Goal: Obtain resource: Obtain resource

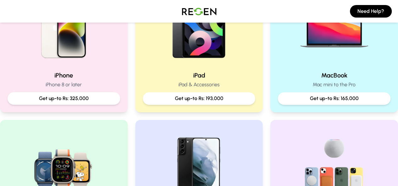
scroll to position [177, 0]
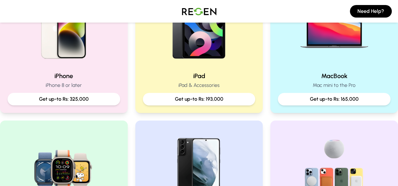
click at [231, 99] on p "Get up-to Rs: 193,000" at bounding box center [199, 100] width 102 height 8
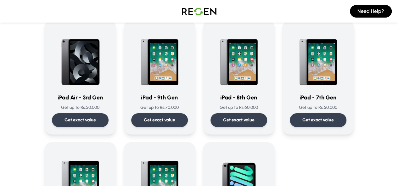
scroll to position [305, 0]
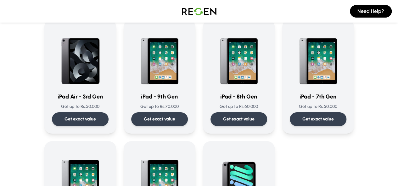
click at [335, 114] on div "Get exact value" at bounding box center [318, 120] width 57 height 14
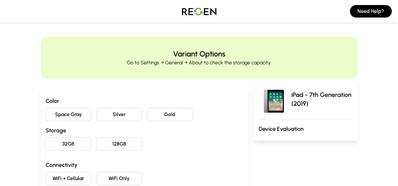
click at [96, 119] on button "Silver" at bounding box center [119, 114] width 46 height 13
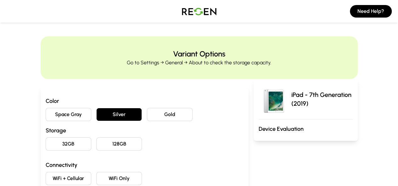
click at [46, 145] on button "32GB" at bounding box center [69, 144] width 46 height 13
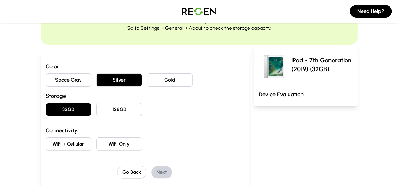
scroll to position [41, 0]
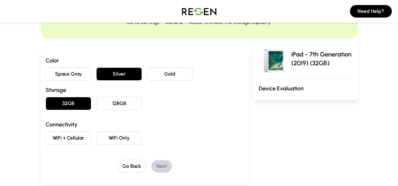
click at [96, 140] on button "WiFi Only" at bounding box center [119, 138] width 46 height 13
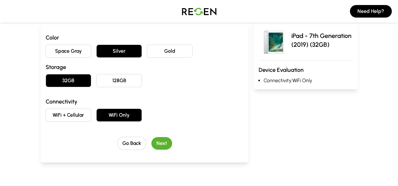
scroll to position [69, 0]
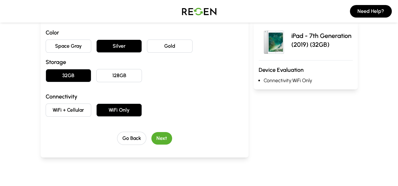
click at [151, 141] on button "Next" at bounding box center [161, 138] width 21 height 13
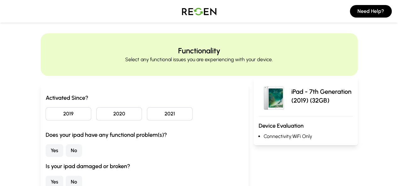
scroll to position [0, 0]
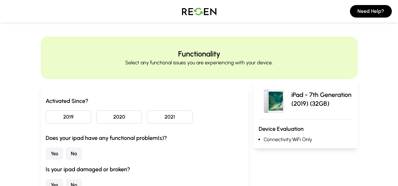
click at [96, 121] on button "2020" at bounding box center [119, 117] width 46 height 13
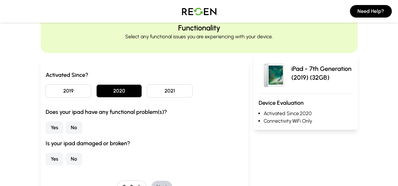
scroll to position [27, 0]
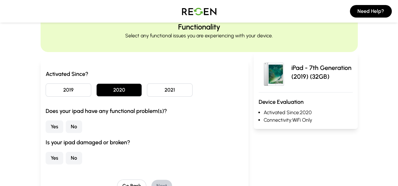
click at [66, 128] on button "No" at bounding box center [74, 127] width 16 height 13
click at [66, 157] on button "No" at bounding box center [74, 158] width 16 height 13
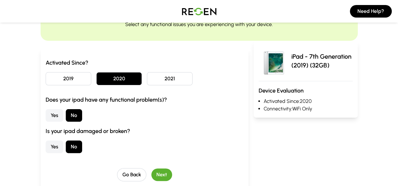
scroll to position [62, 0]
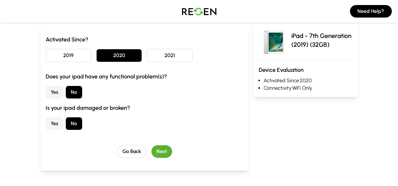
click at [151, 153] on button "Next" at bounding box center [161, 152] width 21 height 13
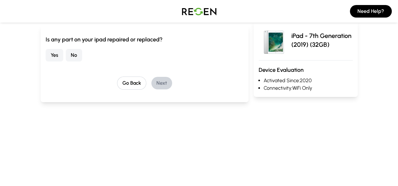
click at [66, 55] on button "No" at bounding box center [74, 55] width 16 height 13
click at [151, 83] on button "Next" at bounding box center [161, 83] width 21 height 13
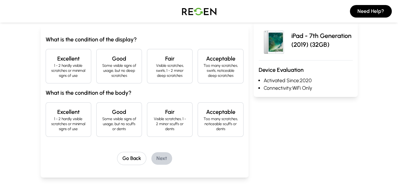
click at [51, 70] on p "1 - 2 hardly visible scratches or minimal signs of use" at bounding box center [68, 70] width 35 height 15
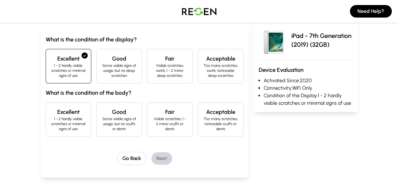
click at [51, 117] on p "1 - 2 hardly visible scratches or minimal signs of use" at bounding box center [68, 124] width 35 height 15
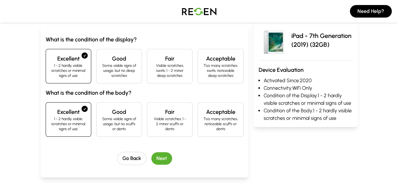
click at [151, 152] on button "Next" at bounding box center [161, 158] width 21 height 13
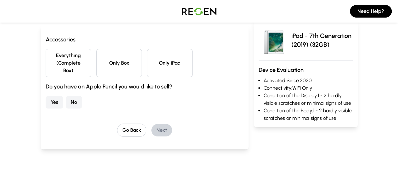
click at [46, 67] on button "Everything (Complete Box)" at bounding box center [69, 63] width 46 height 28
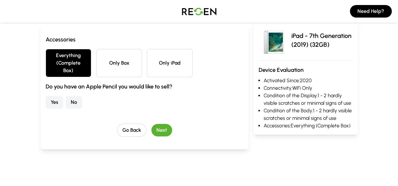
click at [66, 96] on button "No" at bounding box center [74, 102] width 16 height 13
click at [151, 124] on button "Next" at bounding box center [161, 130] width 21 height 13
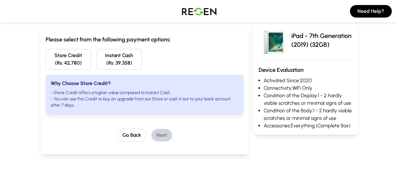
click at [46, 54] on button "Store Credit (Rs: 42,780)" at bounding box center [69, 59] width 46 height 21
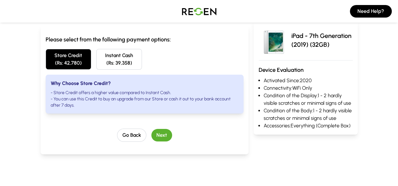
click at [151, 132] on button "Next" at bounding box center [161, 135] width 21 height 13
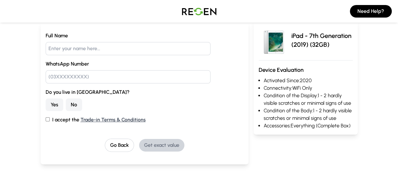
scroll to position [65, 0]
click at [66, 104] on button "No" at bounding box center [74, 105] width 16 height 13
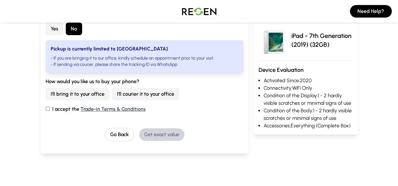
scroll to position [141, 0]
click at [112, 94] on button "I'll courier it to your office" at bounding box center [145, 94] width 67 height 13
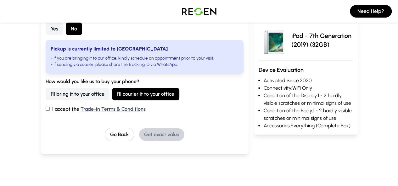
click at [46, 109] on input "I accept the Trade-in Terms & Conditions" at bounding box center [48, 109] width 4 height 4
checkbox input "true"
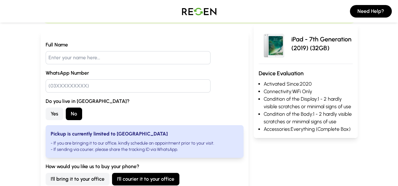
scroll to position [48, 0]
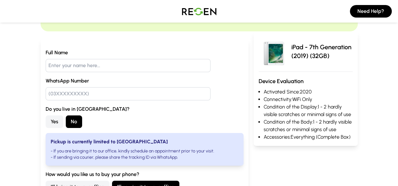
click at [46, 68] on input "text" at bounding box center [128, 65] width 165 height 13
type input "[PERSON_NAME]"
click at [46, 91] on input "text" at bounding box center [128, 93] width 165 height 13
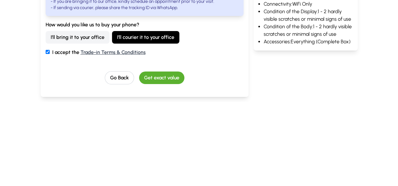
type input "03351142985"
click at [150, 162] on button "Get exact value" at bounding box center [161, 162] width 45 height 13
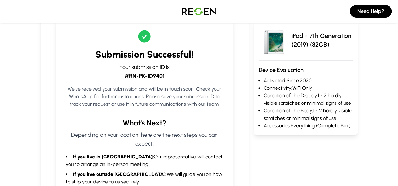
scroll to position [83, 0]
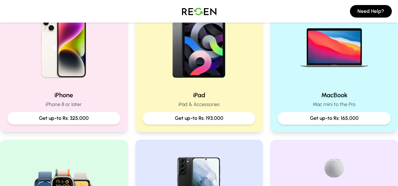
scroll to position [157, 0]
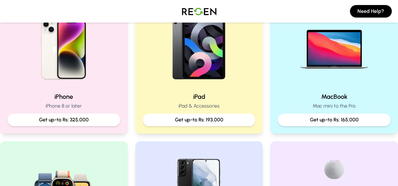
click at [28, 122] on p "Get up-to Rs: 325,000" at bounding box center [64, 120] width 102 height 8
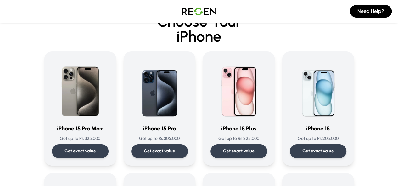
scroll to position [20, 0]
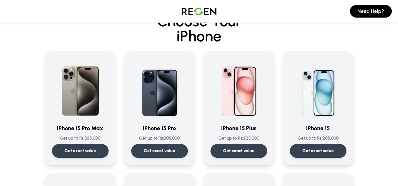
click at [52, 149] on div "Get exact value" at bounding box center [80, 151] width 57 height 14
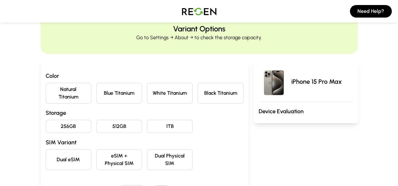
scroll to position [25, 0]
click at [46, 91] on button "Natural Titanium" at bounding box center [69, 93] width 46 height 21
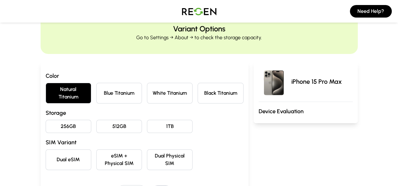
click at [46, 120] on button "256GB" at bounding box center [69, 126] width 46 height 13
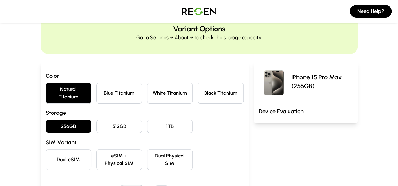
click at [152, 94] on button "White Titanium" at bounding box center [170, 93] width 46 height 21
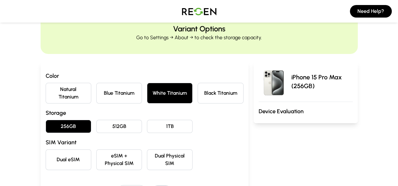
click at [46, 92] on button "Natural Titanium" at bounding box center [69, 93] width 46 height 21
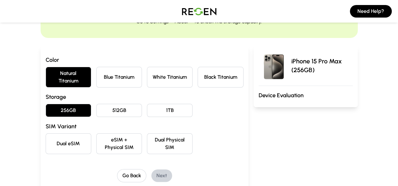
scroll to position [41, 0]
click at [154, 135] on button "Dual Physical SIM" at bounding box center [170, 143] width 46 height 21
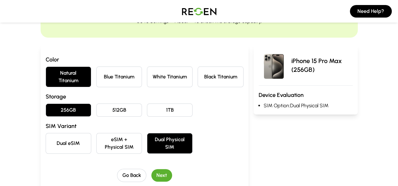
click at [151, 169] on button "Next" at bounding box center [161, 175] width 21 height 13
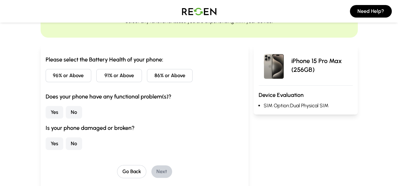
click at [46, 81] on button "96% or Above" at bounding box center [69, 75] width 46 height 13
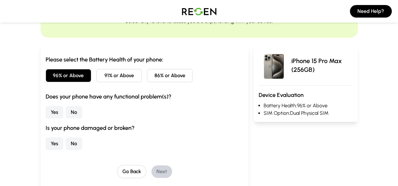
click at [46, 114] on button "Yes" at bounding box center [55, 112] width 18 height 13
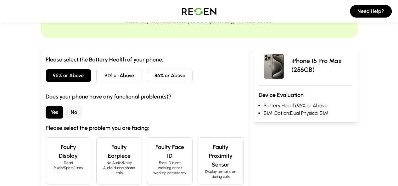
click at [66, 116] on button "No" at bounding box center [74, 112] width 16 height 13
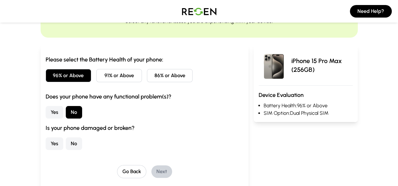
click at [46, 116] on button "Yes" at bounding box center [55, 112] width 18 height 13
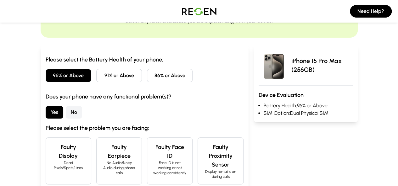
click at [66, 113] on button "No" at bounding box center [74, 112] width 16 height 13
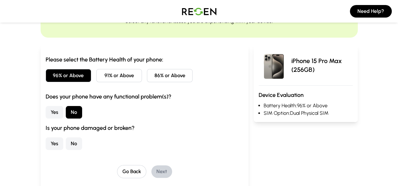
click at [66, 146] on button "No" at bounding box center [74, 144] width 16 height 13
click at [66, 145] on button "No" at bounding box center [74, 144] width 16 height 13
click at [46, 149] on button "Yes" at bounding box center [55, 144] width 18 height 13
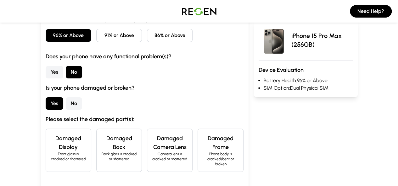
scroll to position [83, 0]
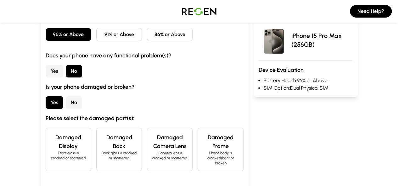
click at [66, 103] on button "No" at bounding box center [74, 103] width 16 height 13
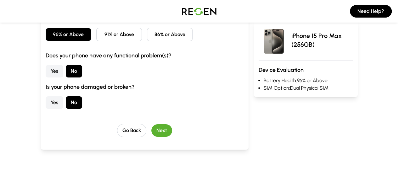
click at [151, 132] on button "Next" at bounding box center [161, 130] width 21 height 13
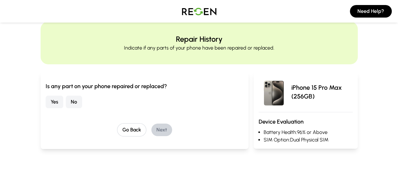
scroll to position [14, 0]
click at [46, 104] on button "Yes" at bounding box center [55, 102] width 18 height 13
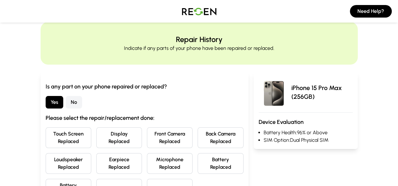
click at [66, 106] on button "No" at bounding box center [74, 102] width 16 height 13
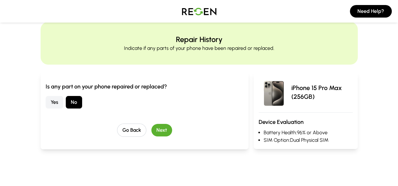
click at [151, 130] on button "Next" at bounding box center [161, 130] width 21 height 13
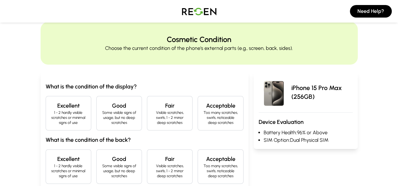
click at [51, 114] on p "1 - 2 hardly visible scratches or minimal signs of use" at bounding box center [68, 117] width 35 height 15
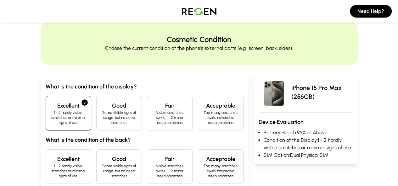
click at [51, 164] on p "1 - 2 hardly visible scratches or minimal signs of use" at bounding box center [68, 171] width 35 height 15
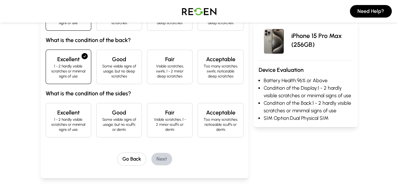
scroll to position [115, 0]
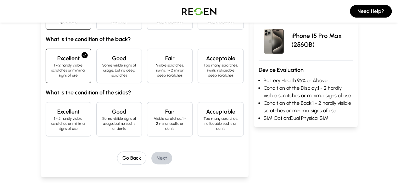
click at [51, 116] on p "1 - 2 hardly visible scratches or minimal signs of use" at bounding box center [68, 123] width 35 height 15
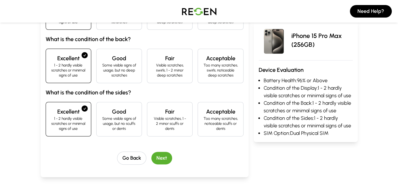
click at [154, 152] on button "Next" at bounding box center [161, 158] width 21 height 13
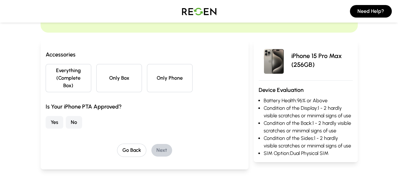
click at [46, 77] on button "Everything (Complete Box)" at bounding box center [69, 78] width 46 height 28
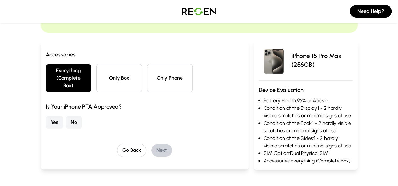
click at [46, 119] on button "Yes" at bounding box center [55, 122] width 18 height 13
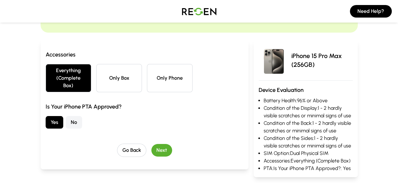
click at [151, 144] on button "Next" at bounding box center [161, 150] width 21 height 13
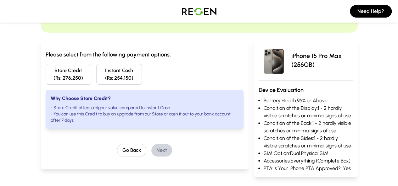
click at [46, 77] on button "Store Credit (Rs: 276,250)" at bounding box center [69, 74] width 46 height 21
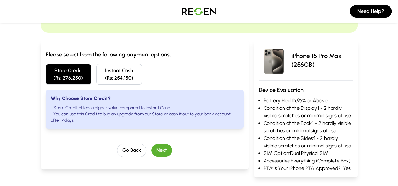
click at [151, 144] on button "Next" at bounding box center [161, 150] width 21 height 13
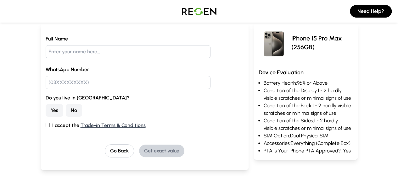
scroll to position [64, 0]
click at [46, 126] on input "I accept the Trade-in Terms & Conditions" at bounding box center [48, 126] width 4 height 4
checkbox input "true"
click at [66, 113] on button "No" at bounding box center [74, 111] width 16 height 13
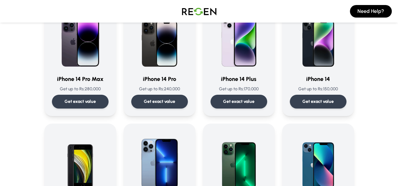
scroll to position [196, 0]
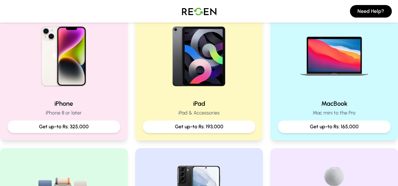
scroll to position [148, 0]
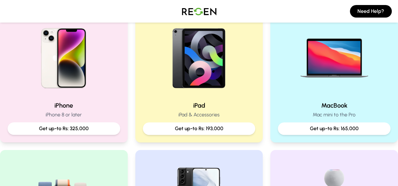
click at [307, 129] on p "Get up-to Rs: 165,000" at bounding box center [334, 129] width 102 height 8
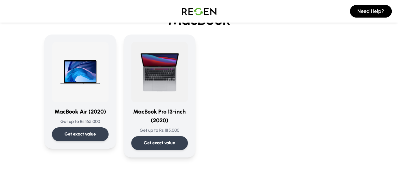
scroll to position [37, 0]
click at [11, 9] on div "Need Help?" at bounding box center [199, 11] width 398 height 23
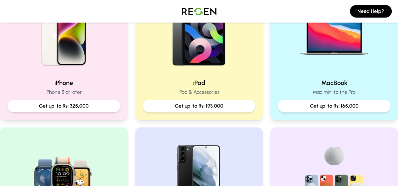
scroll to position [170, 0]
click at [182, 80] on h2 "iPad" at bounding box center [199, 83] width 113 height 9
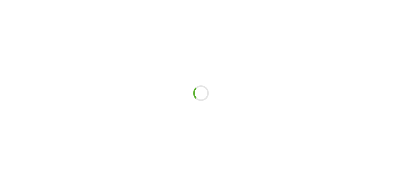
click at [176, 111] on div at bounding box center [201, 93] width 402 height 186
